Goal: Book appointment/travel/reservation

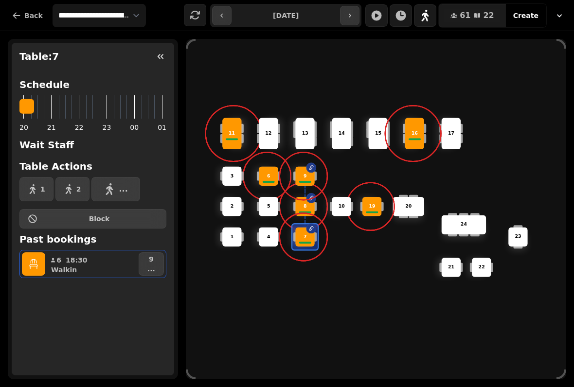
click at [156, 262] on button "9 ..." at bounding box center [151, 263] width 25 height 23
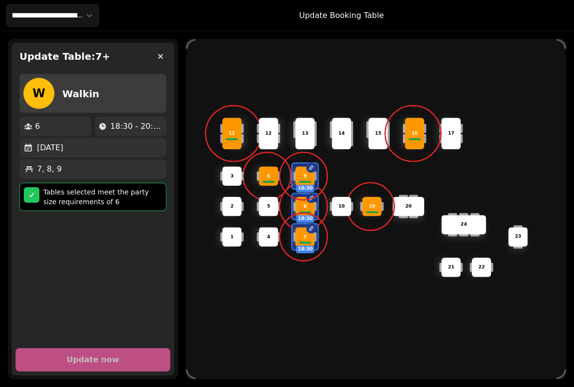
click at [156, 62] on button "button" at bounding box center [160, 56] width 19 height 19
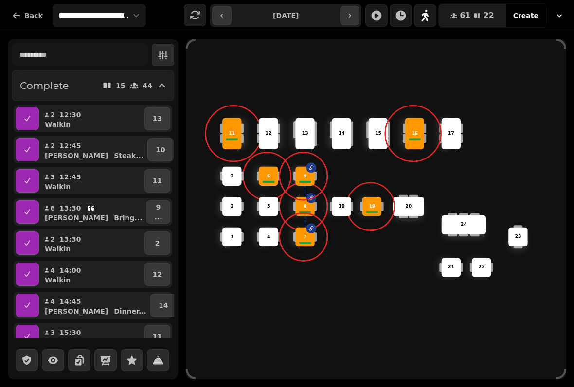
click at [299, 229] on div "7" at bounding box center [304, 236] width 19 height 19
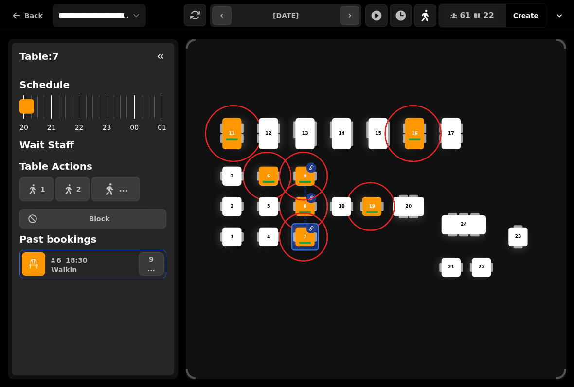
click at [27, 258] on button "button" at bounding box center [33, 263] width 23 height 23
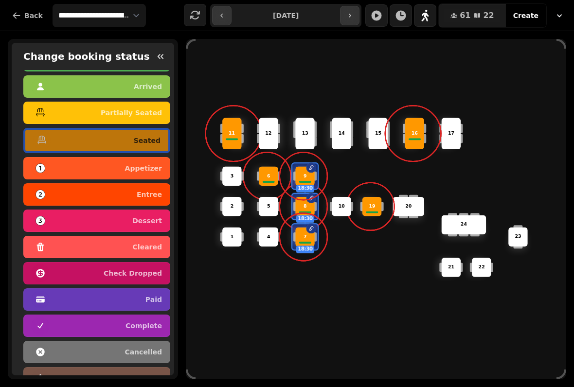
scroll to position [24, 0]
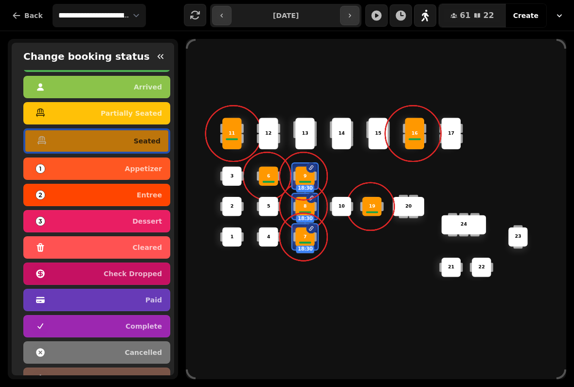
click at [57, 326] on div "complete" at bounding box center [97, 326] width 130 height 16
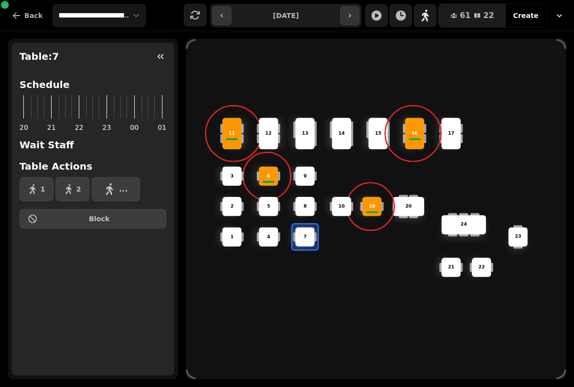
click at [240, 130] on div "11" at bounding box center [232, 133] width 31 height 7
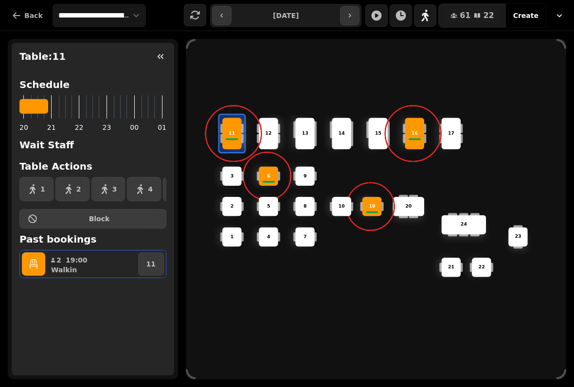
click at [167, 63] on button "button" at bounding box center [160, 56] width 19 height 19
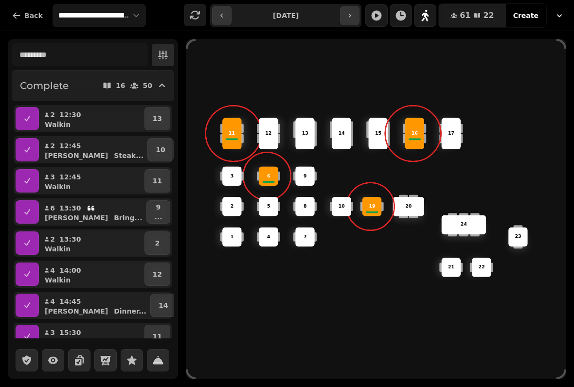
click at [237, 142] on div "11" at bounding box center [231, 134] width 19 height 32
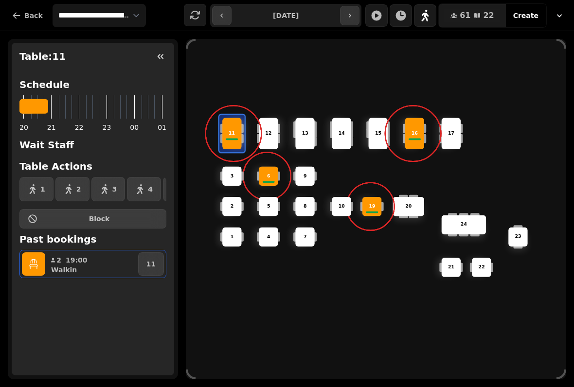
click at [162, 58] on icon "button" at bounding box center [160, 56] width 6 height 5
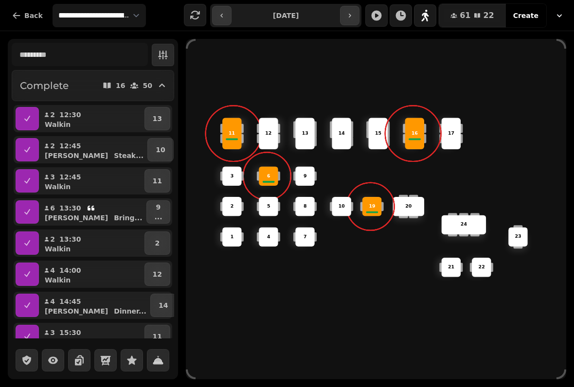
click at [26, 174] on button "button" at bounding box center [27, 180] width 23 height 23
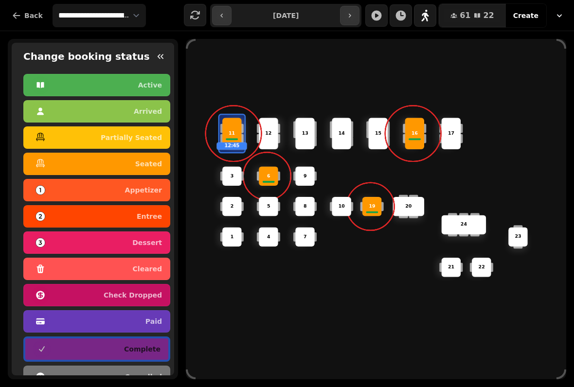
click at [165, 61] on button "button" at bounding box center [160, 56] width 19 height 19
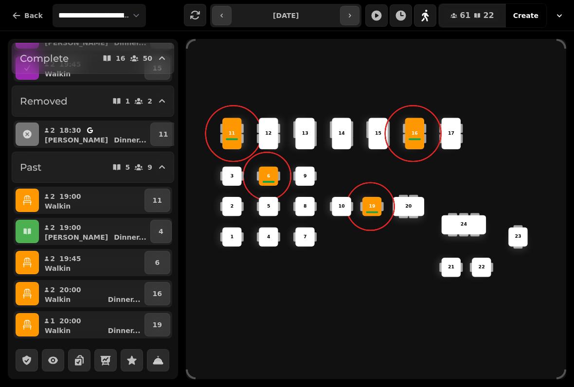
scroll to position [523, 0]
click at [413, 126] on div "16" at bounding box center [413, 134] width 19 height 32
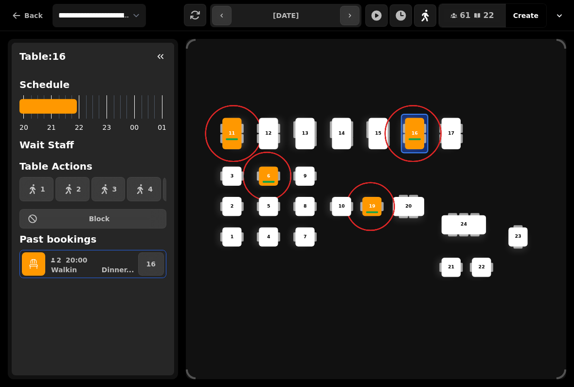
click at [39, 272] on button "button" at bounding box center [33, 263] width 23 height 23
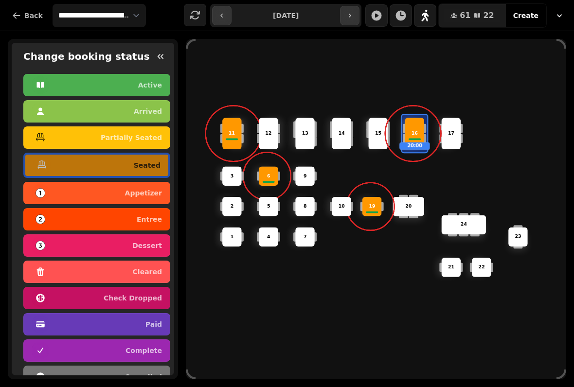
click at [65, 347] on div "complete" at bounding box center [97, 351] width 130 height 16
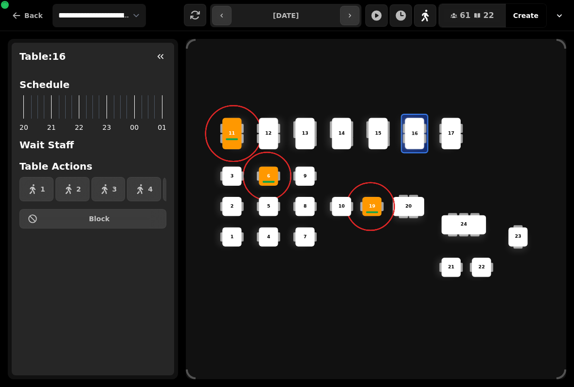
click at [224, 132] on div "11" at bounding box center [232, 133] width 31 height 7
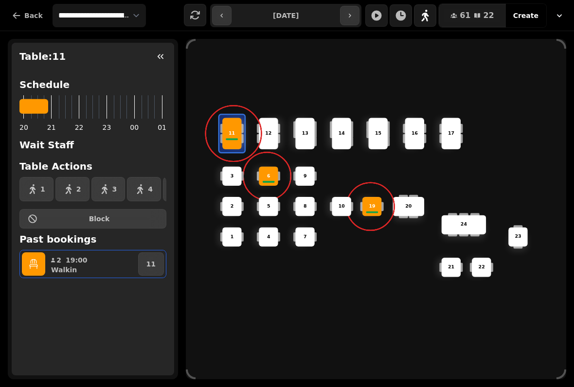
click at [37, 263] on icon "button" at bounding box center [34, 264] width 10 height 10
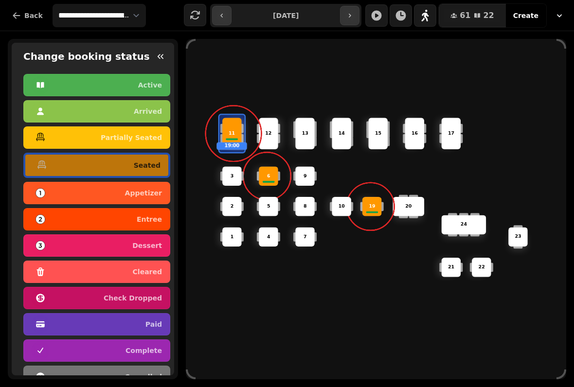
click at [64, 349] on div "complete" at bounding box center [97, 351] width 130 height 16
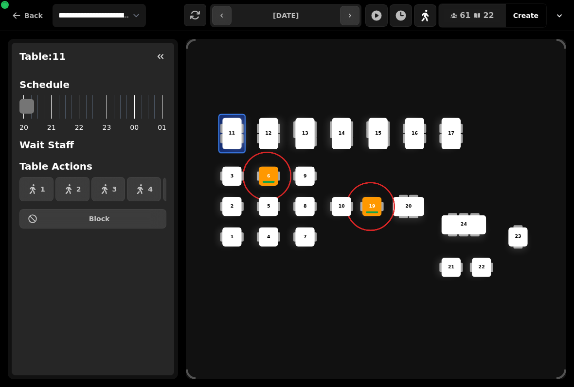
click at [260, 168] on span at bounding box center [267, 176] width 16 height 16
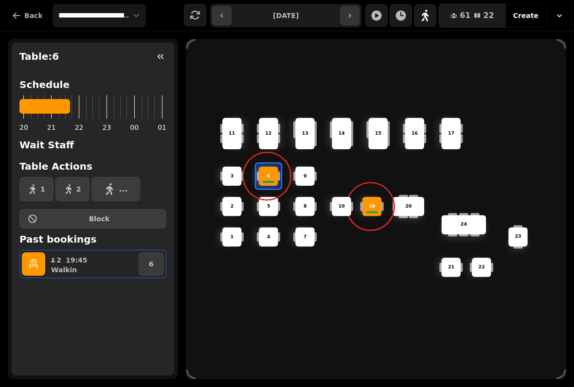
click at [36, 263] on icon "button" at bounding box center [34, 264] width 10 height 10
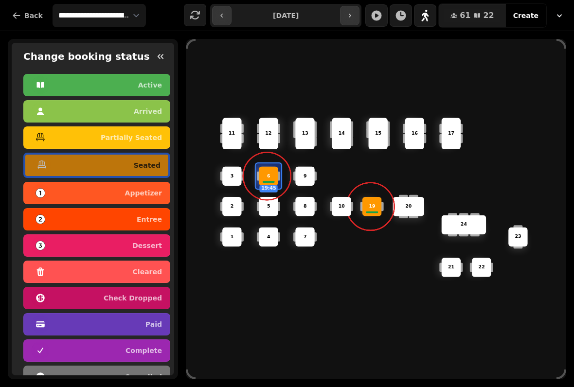
click at [56, 323] on div "paid" at bounding box center [97, 324] width 130 height 16
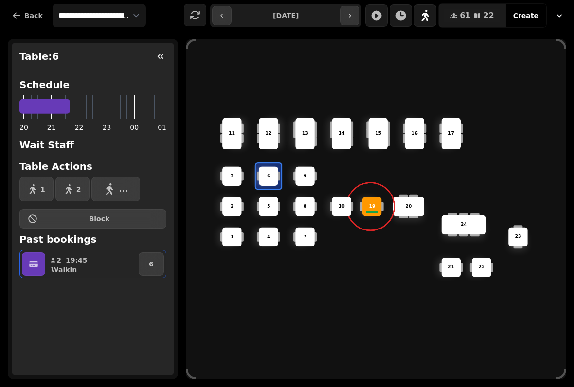
click at [37, 263] on icon "button" at bounding box center [34, 264] width 10 height 10
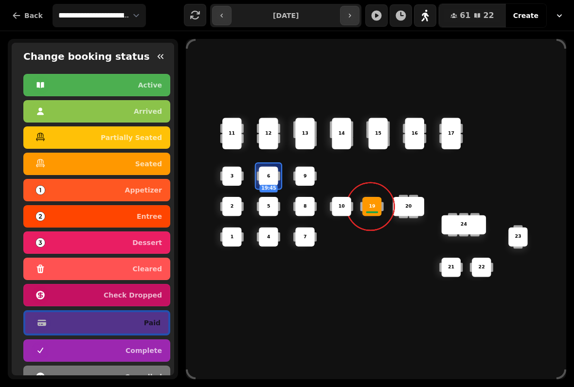
click at [46, 348] on div "button" at bounding box center [40, 350] width 17 height 17
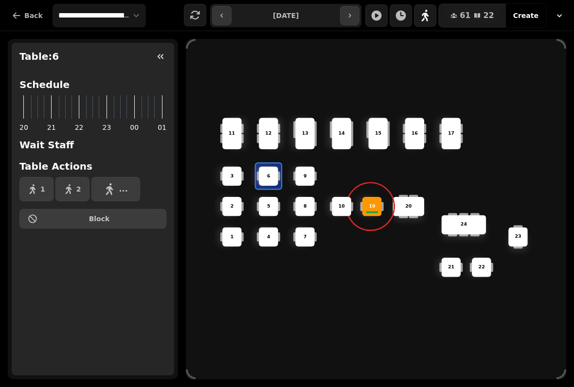
click at [369, 210] on div "19" at bounding box center [371, 206] width 19 height 19
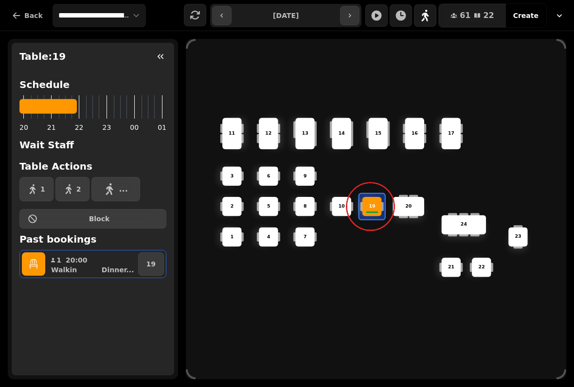
click at [374, 203] on p "19" at bounding box center [371, 206] width 6 height 7
click at [38, 266] on icon "button" at bounding box center [34, 264] width 10 height 10
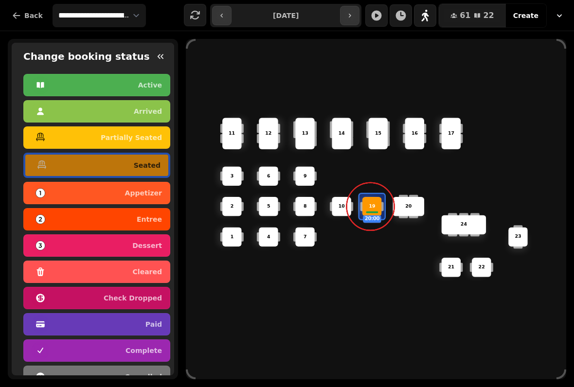
click at [49, 349] on div "button" at bounding box center [40, 350] width 17 height 17
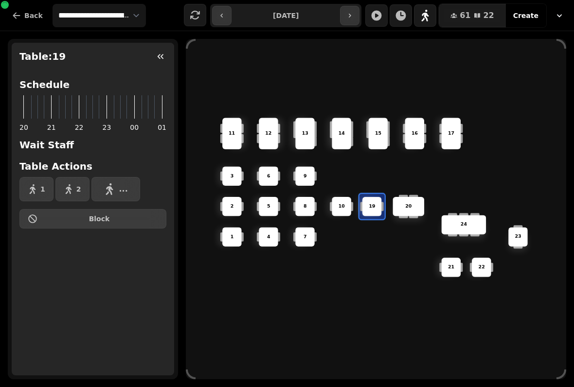
click at [162, 53] on icon "button" at bounding box center [161, 57] width 10 height 10
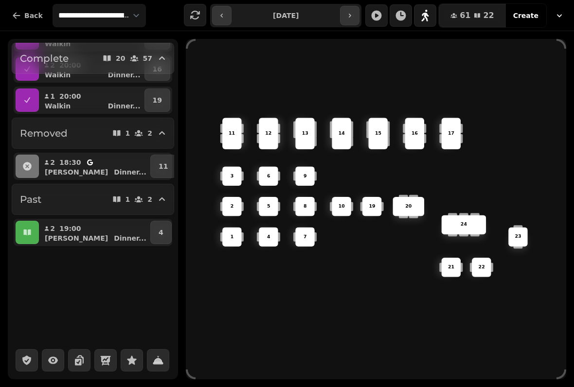
scroll to position [609, 0]
click at [31, 234] on icon "button" at bounding box center [26, 233] width 7 height 6
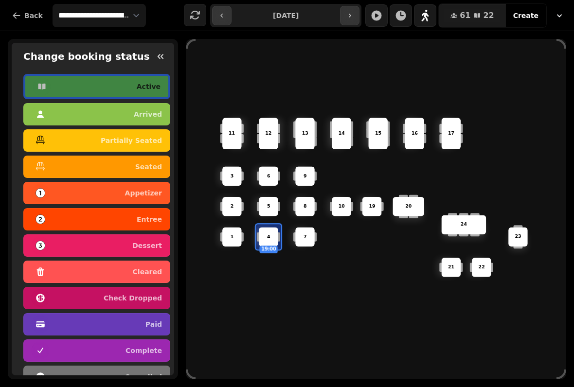
click at [165, 60] on icon "button" at bounding box center [161, 57] width 10 height 10
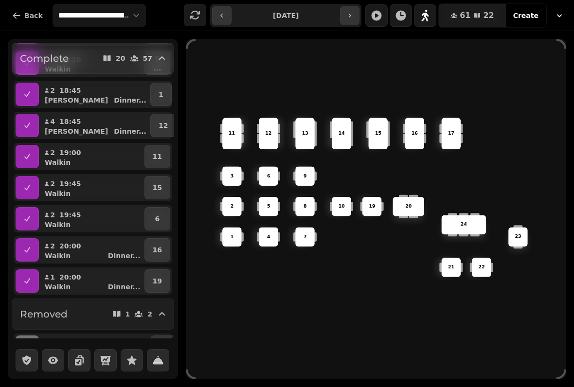
scroll to position [430, 0]
